Goal: Task Accomplishment & Management: Use online tool/utility

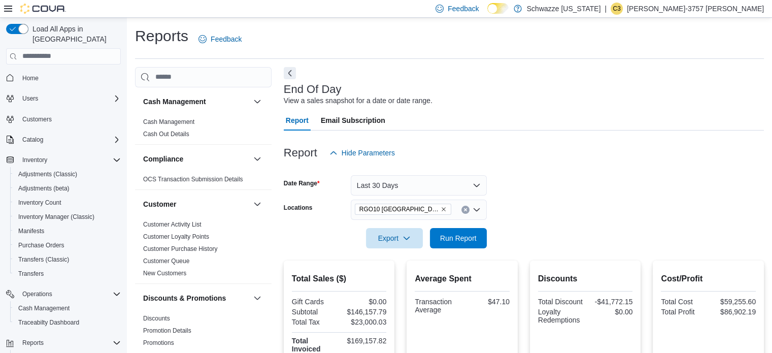
scroll to position [101, 0]
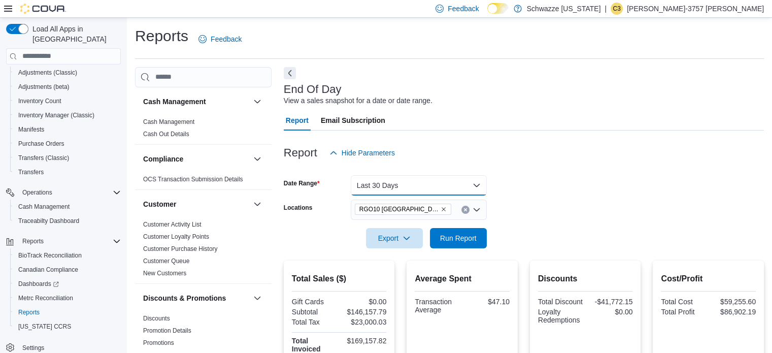
click at [407, 194] on button "Last 30 Days" at bounding box center [419, 185] width 136 height 20
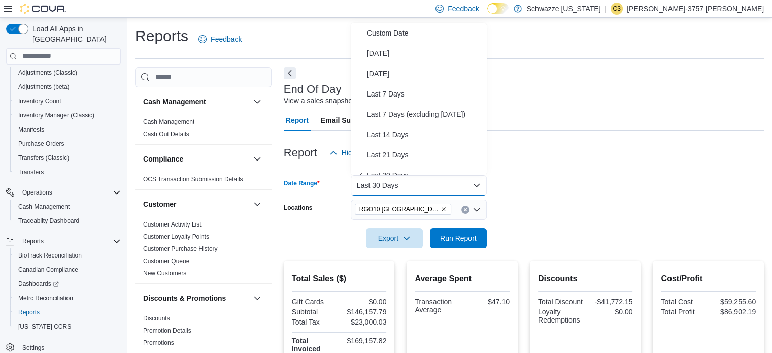
scroll to position [10, 0]
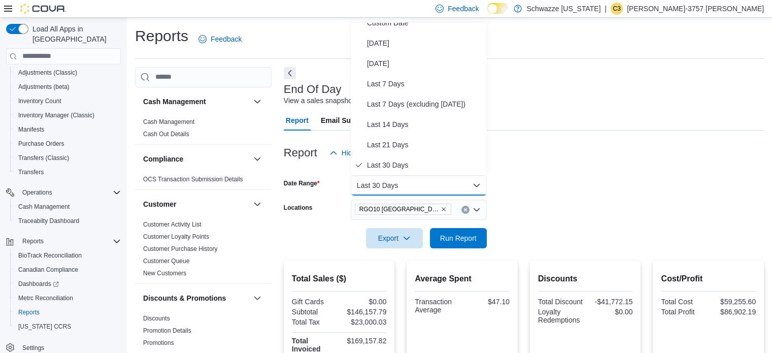
click at [549, 188] on form "Date Range Last 30 Days Locations RGO10 Santa Fe Export Run Report" at bounding box center [524, 205] width 480 height 85
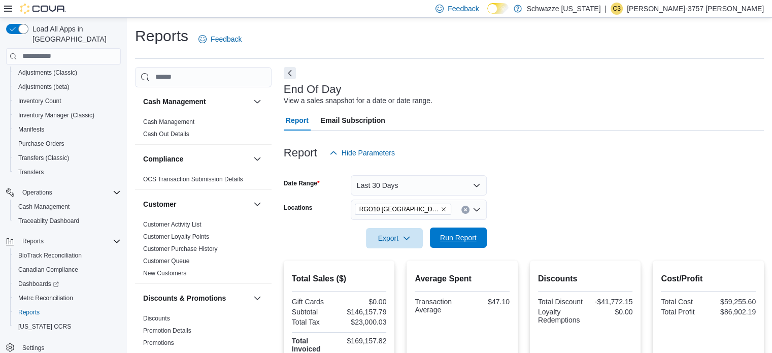
click at [453, 235] on span "Run Report" at bounding box center [458, 237] width 37 height 10
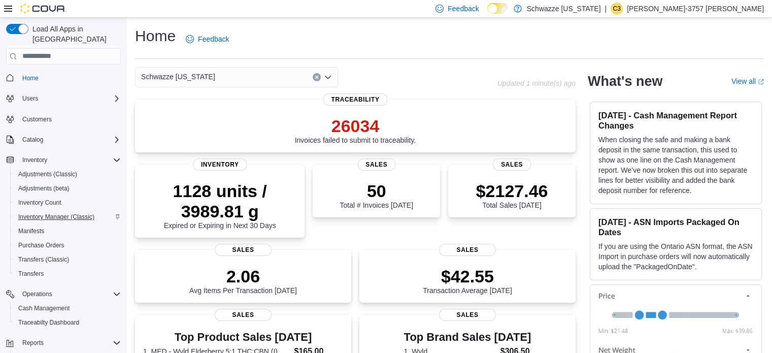
scroll to position [101, 0]
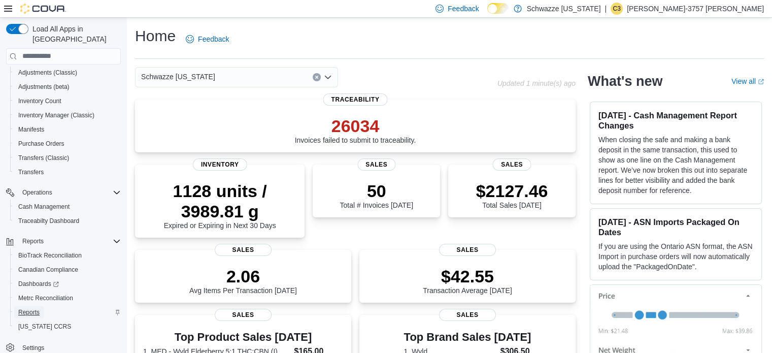
click at [29, 308] on span "Reports" at bounding box center [28, 312] width 21 height 8
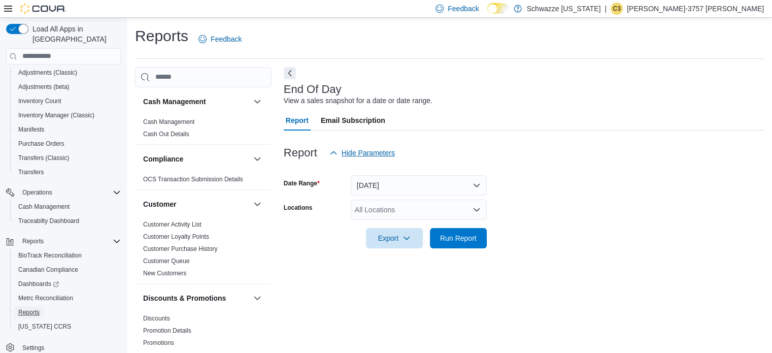
scroll to position [7, 0]
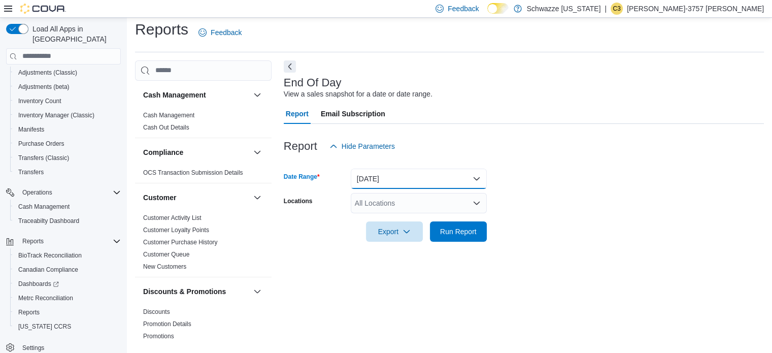
click at [413, 174] on button "[DATE]" at bounding box center [419, 178] width 136 height 20
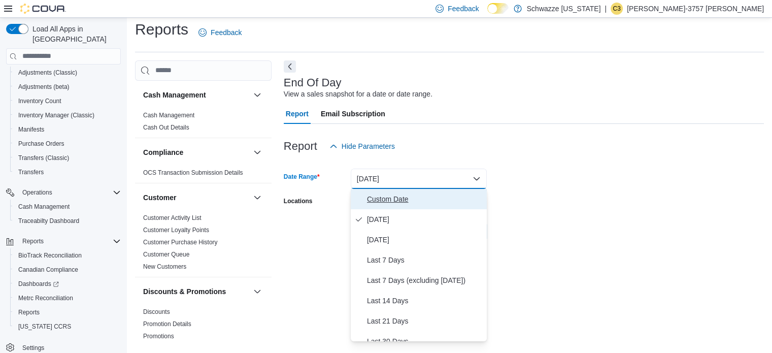
click at [373, 200] on span "Custom Date" at bounding box center [425, 199] width 116 height 12
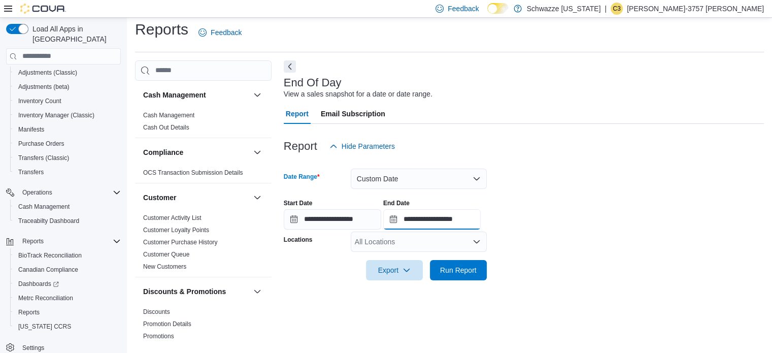
click at [433, 216] on input "**********" at bounding box center [431, 219] width 97 height 20
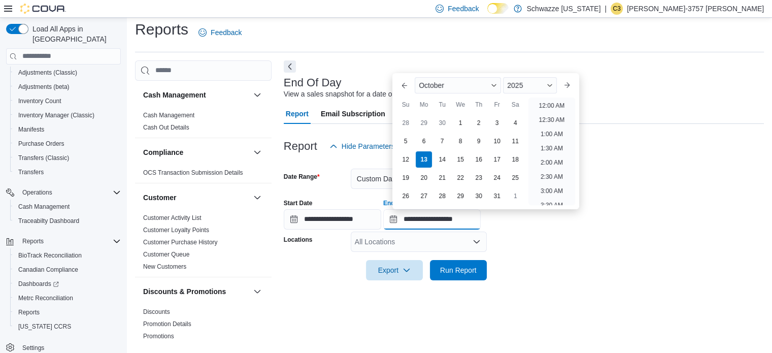
scroll to position [576, 0]
click at [422, 143] on div "6" at bounding box center [424, 141] width 18 height 18
type input "**********"
click at [528, 260] on form "**********" at bounding box center [524, 218] width 480 height 124
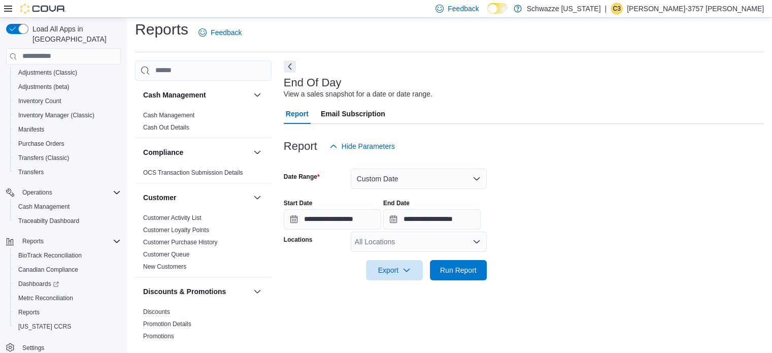
click at [422, 241] on div "All Locations" at bounding box center [419, 241] width 136 height 20
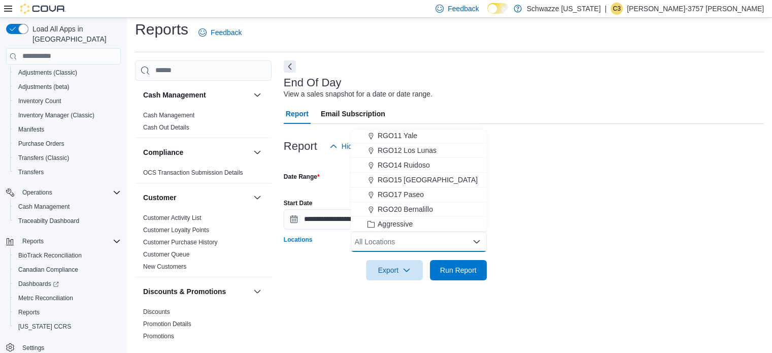
scroll to position [401, 0]
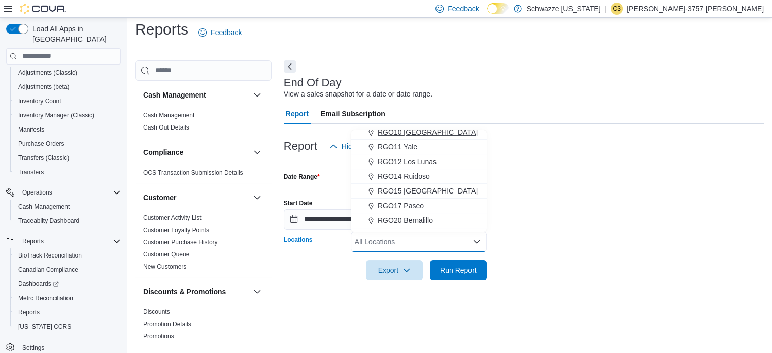
click at [397, 131] on span "RGO10 [GEOGRAPHIC_DATA]" at bounding box center [427, 132] width 100 height 10
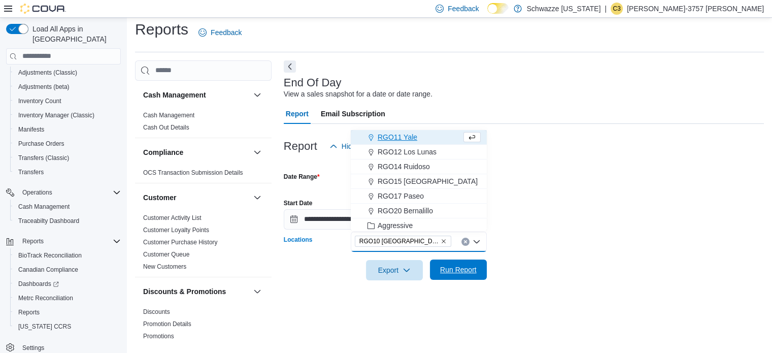
click at [461, 272] on span "Run Report" at bounding box center [458, 269] width 37 height 10
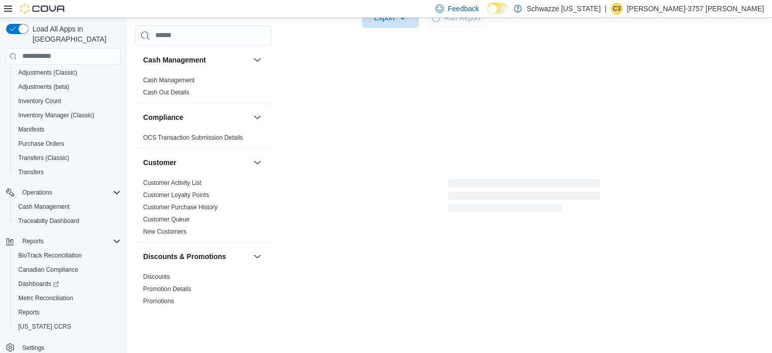
scroll to position [268, 0]
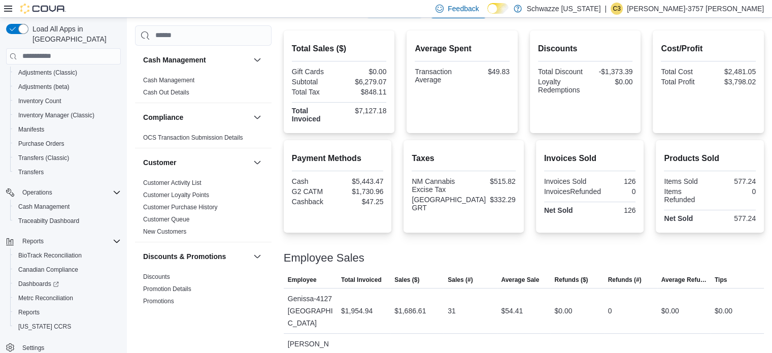
click at [534, 241] on div at bounding box center [524, 245] width 480 height 12
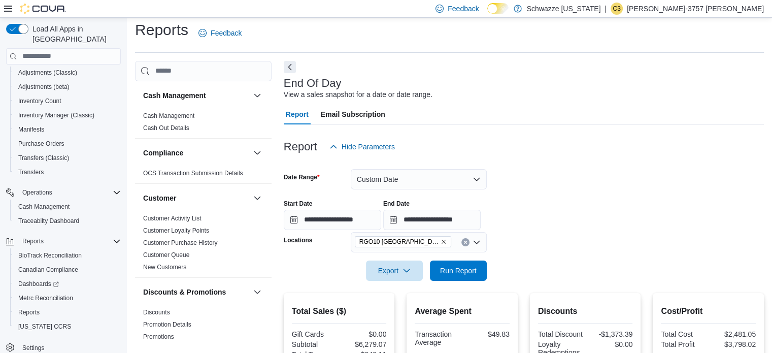
scroll to position [2, 0]
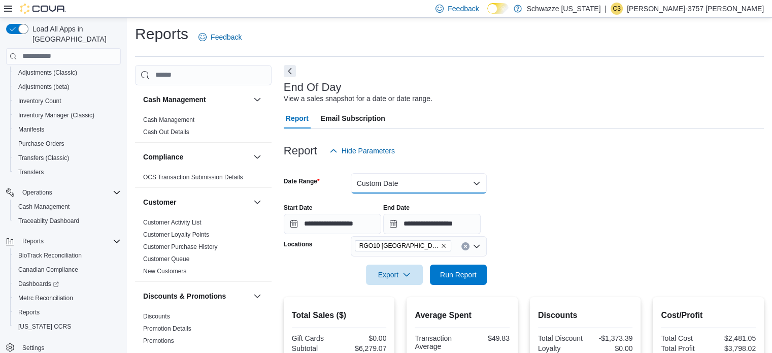
click at [413, 183] on button "Custom Date" at bounding box center [419, 183] width 136 height 20
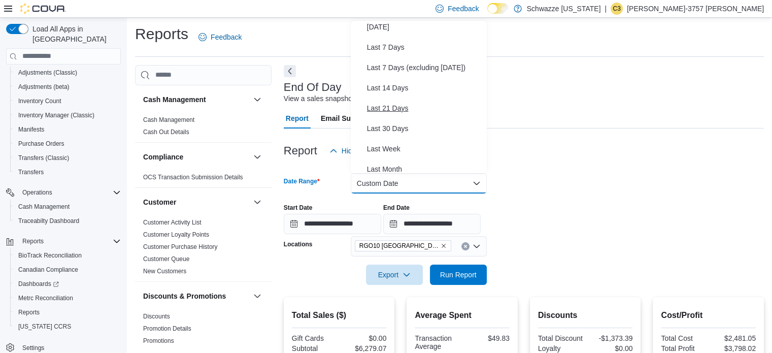
scroll to position [46, 0]
click at [390, 125] on span "Last 30 Days" at bounding box center [425, 127] width 116 height 12
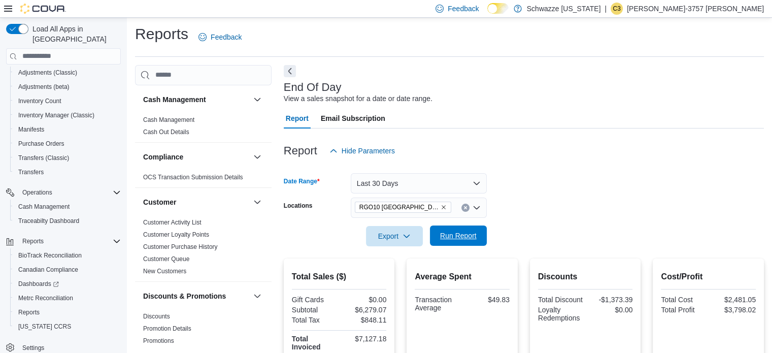
click at [471, 238] on span "Run Report" at bounding box center [458, 235] width 37 height 10
click at [525, 189] on form "Date Range Last 30 Days Locations RGO10 Santa Fe Export Run Report" at bounding box center [524, 203] width 480 height 85
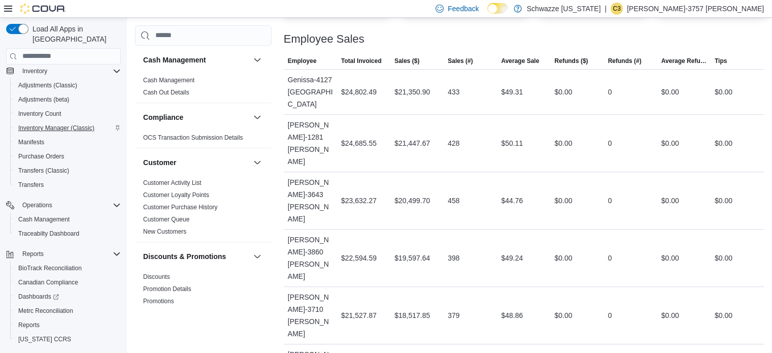
scroll to position [83, 0]
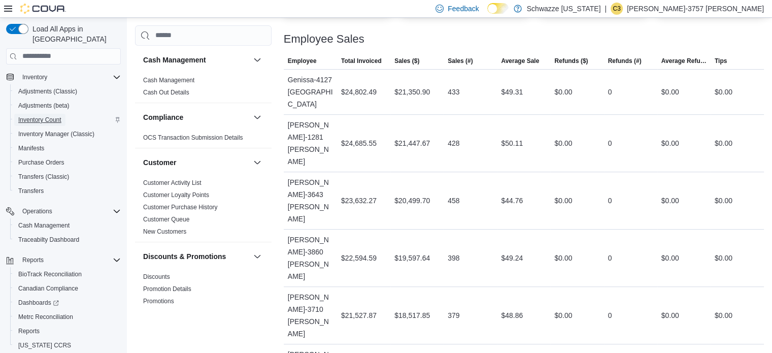
click at [55, 116] on span "Inventory Count" at bounding box center [39, 120] width 43 height 8
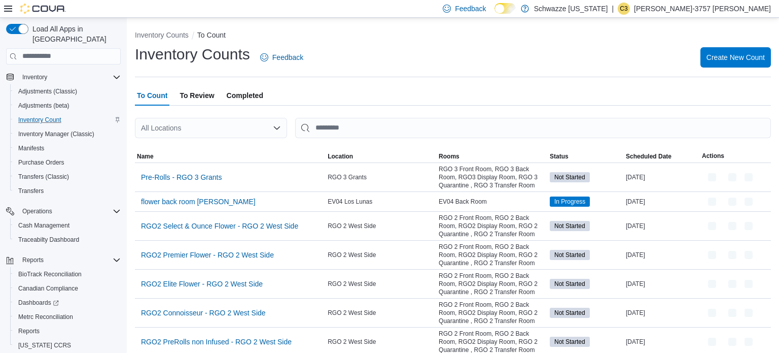
click at [166, 118] on div "All Locations" at bounding box center [211, 128] width 152 height 20
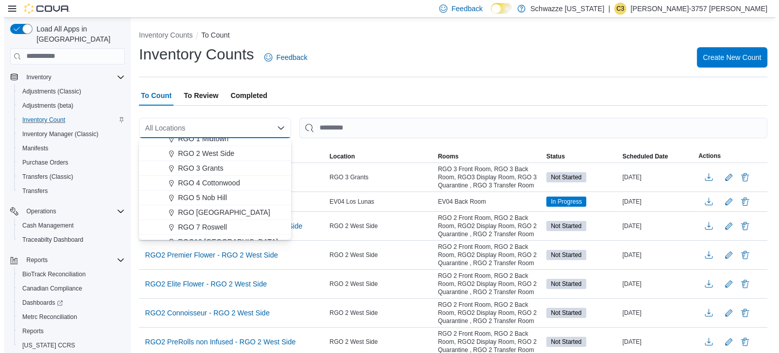
scroll to position [290, 0]
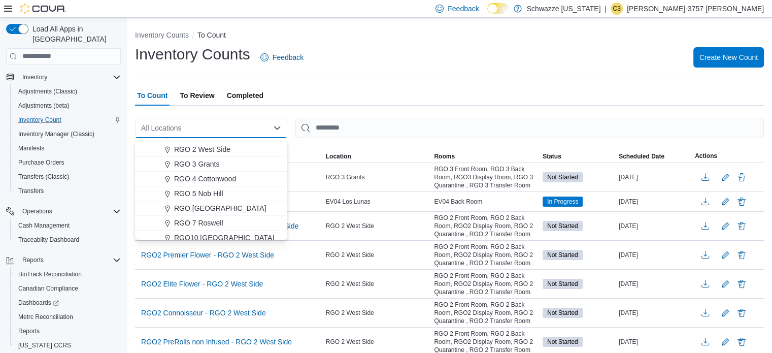
click at [202, 233] on span "RGO10 [GEOGRAPHIC_DATA]" at bounding box center [224, 237] width 100 height 10
